Goal: Check status: Check status

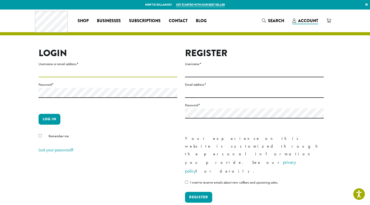
type input "********"
click at [49, 119] on button "Log in" at bounding box center [50, 119] width 22 height 11
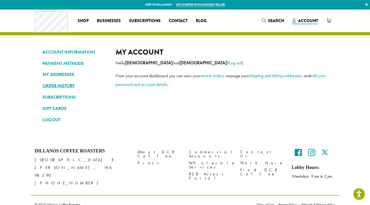
click at [69, 84] on link "ORDER HISTORY" at bounding box center [75, 85] width 66 height 9
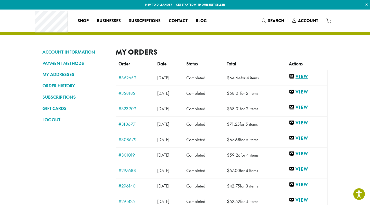
click at [310, 77] on link "View" at bounding box center [307, 76] width 36 height 6
